Goal: Transaction & Acquisition: Purchase product/service

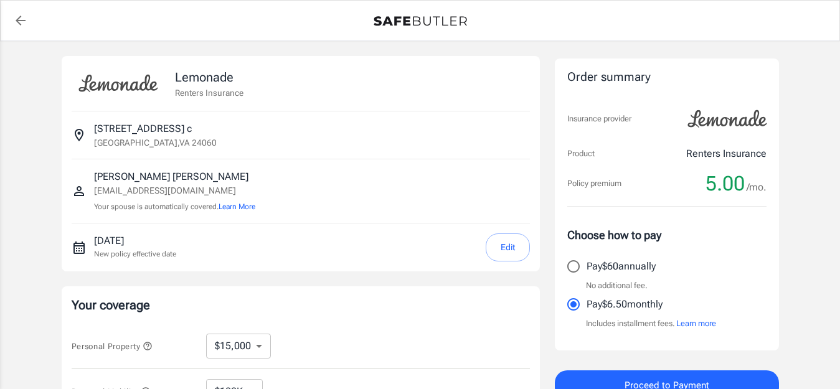
select select "15000"
select select "500"
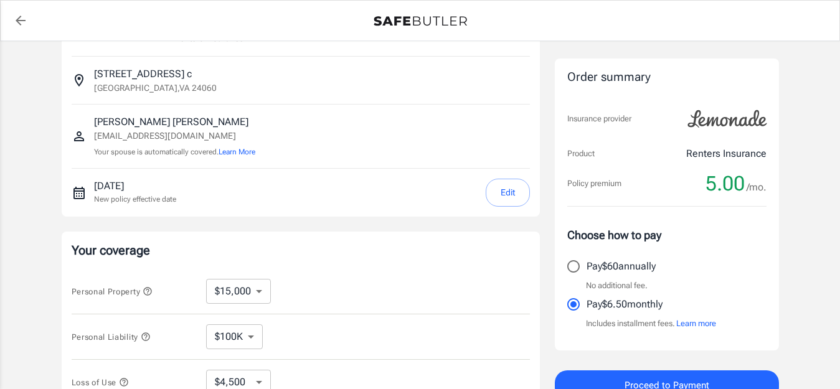
scroll to position [62, 0]
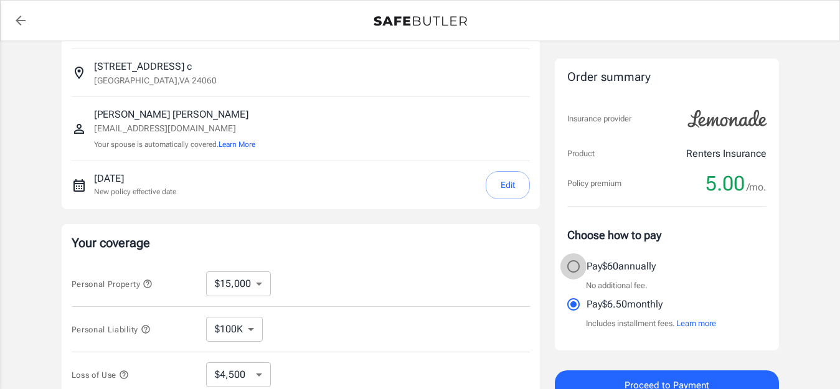
click at [569, 261] on input "Pay $60 annually" at bounding box center [574, 267] width 26 height 26
radio input "true"
click at [499, 184] on button "Edit" at bounding box center [508, 185] width 44 height 28
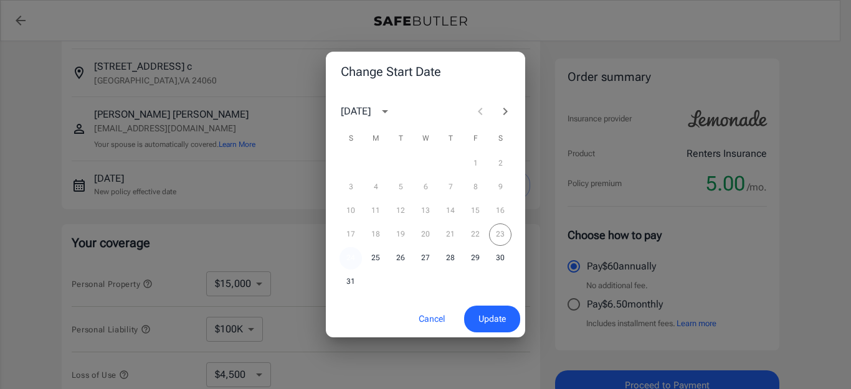
click at [354, 262] on button "24" at bounding box center [351, 258] width 22 height 22
click at [493, 326] on span "Update" at bounding box center [491, 320] width 27 height 16
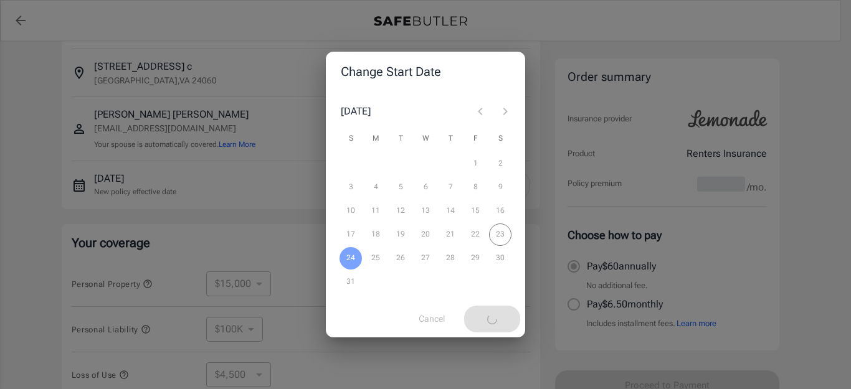
click at [252, 193] on div "Change Start Date [DATE] S M T W T F S 1 2 3 4 5 6 7 8 9 10 11 12 13 14 15 16 1…" at bounding box center [425, 194] width 851 height 389
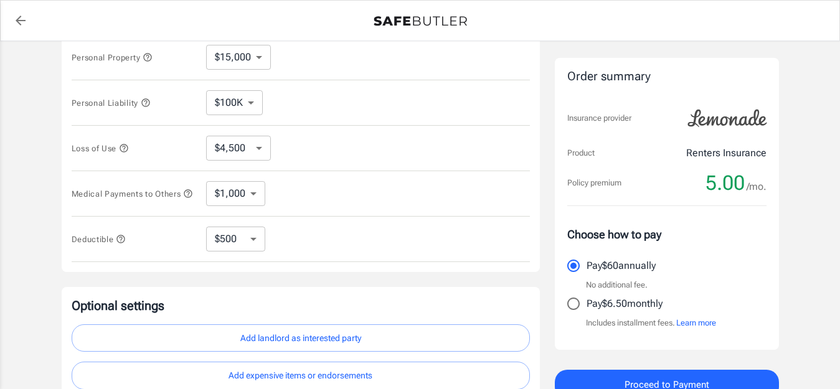
scroll to position [374, 0]
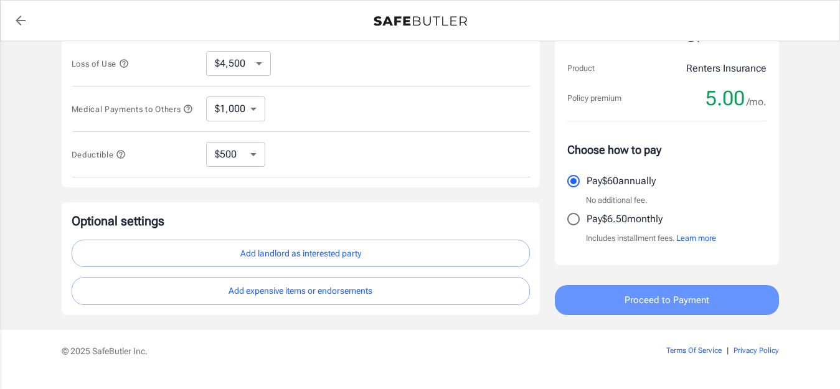
click at [644, 295] on span "Proceed to Payment" at bounding box center [667, 300] width 85 height 16
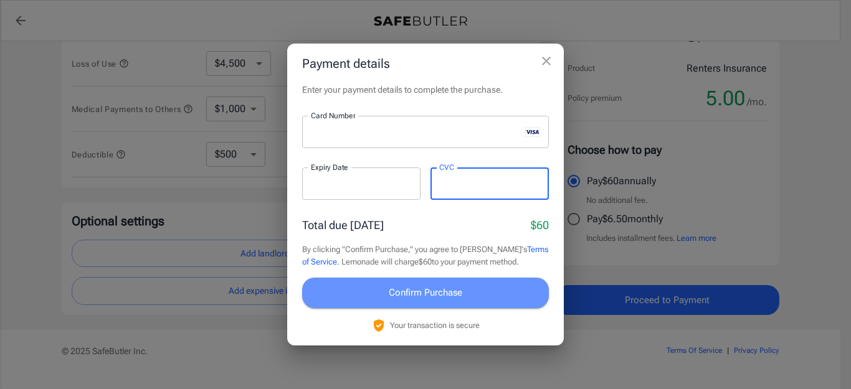
click at [454, 288] on span "Confirm Purchase" at bounding box center [426, 293] width 74 height 16
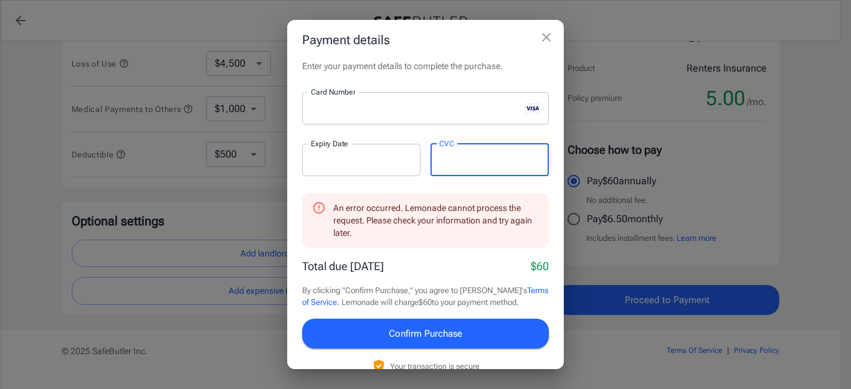
click at [439, 333] on span "Confirm Purchase" at bounding box center [426, 334] width 74 height 16
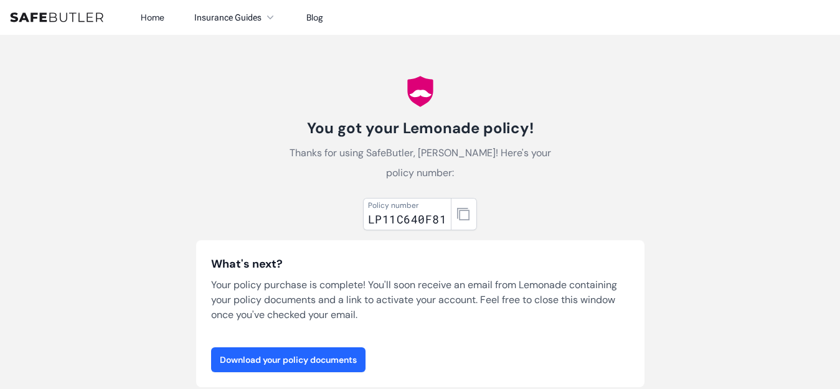
click at [309, 348] on link "Download your policy documents" at bounding box center [288, 360] width 155 height 25
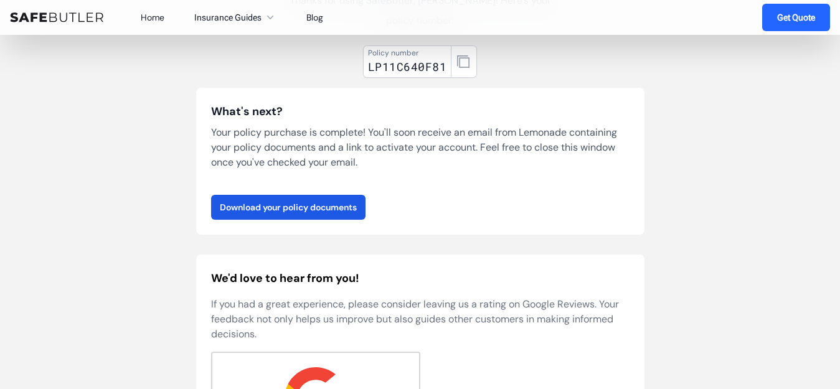
scroll to position [125, 0]
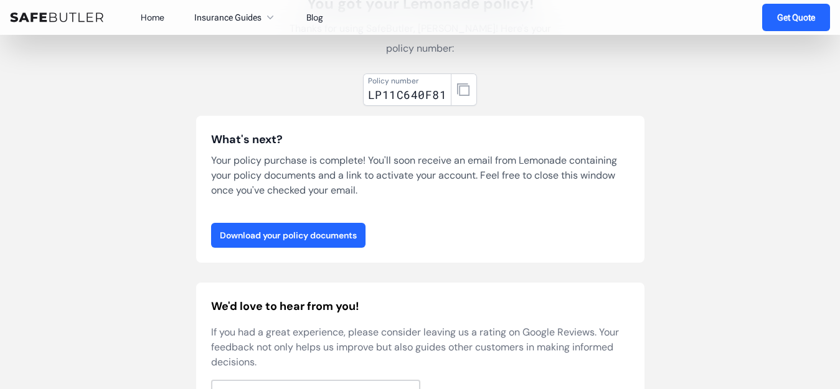
click at [337, 223] on link "Download your policy documents" at bounding box center [288, 235] width 155 height 25
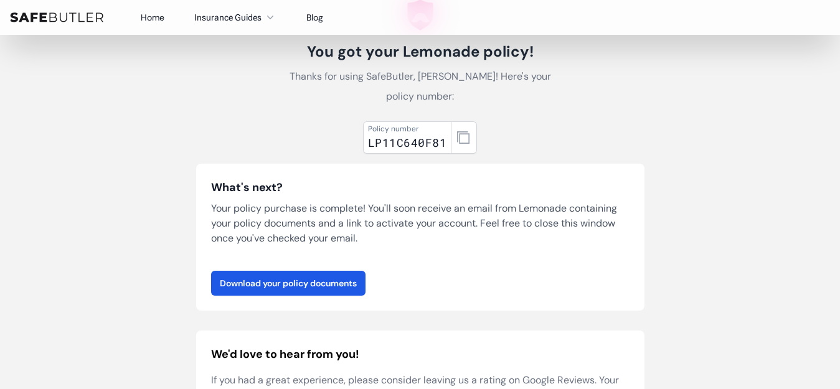
scroll to position [0, 0]
